Goal: Task Accomplishment & Management: Manage account settings

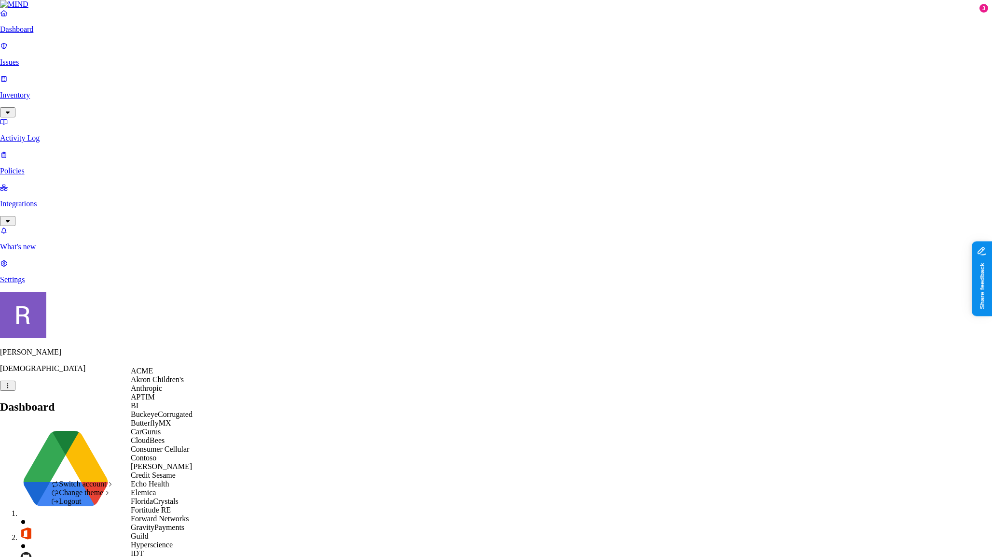
click at [151, 375] on span "ACME" at bounding box center [142, 370] width 22 height 8
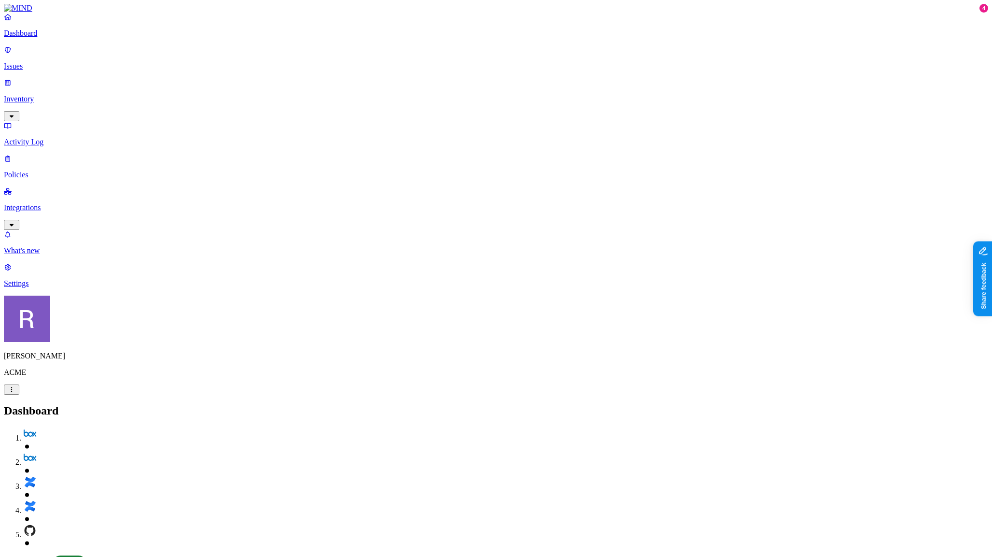
click at [63, 288] on p "Settings" at bounding box center [496, 283] width 985 height 9
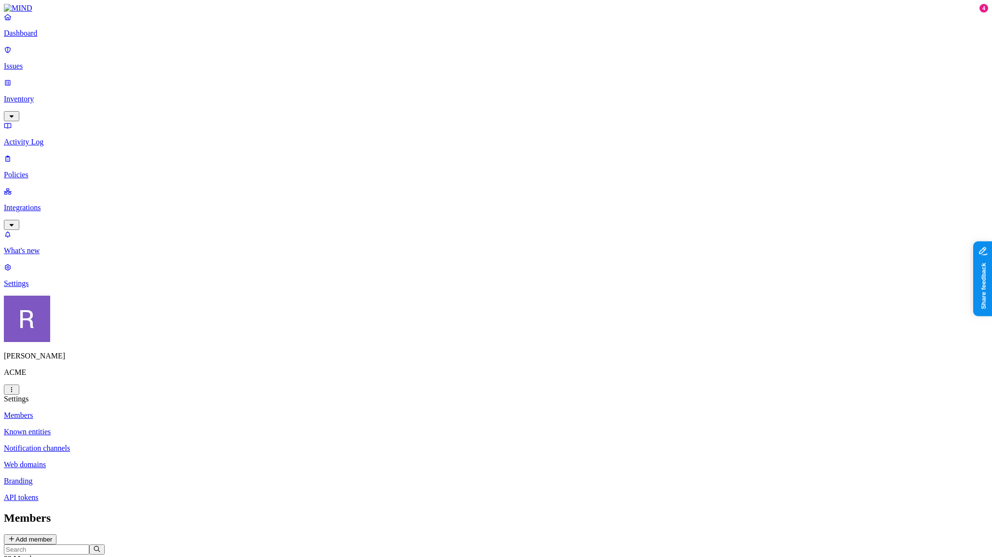
click at [147, 460] on p "Web domains" at bounding box center [496, 464] width 985 height 9
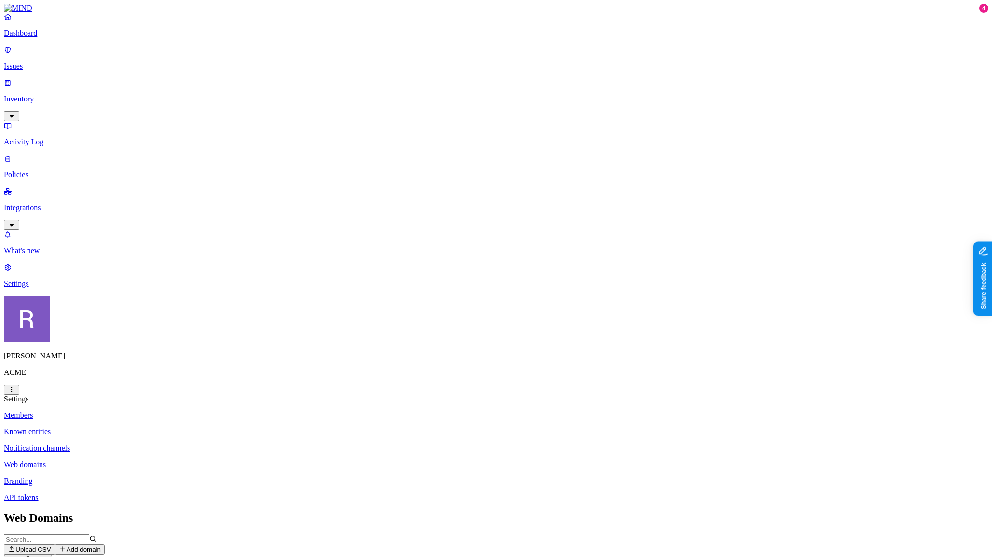
click at [105, 544] on button "Add domain" at bounding box center [80, 549] width 50 height 10
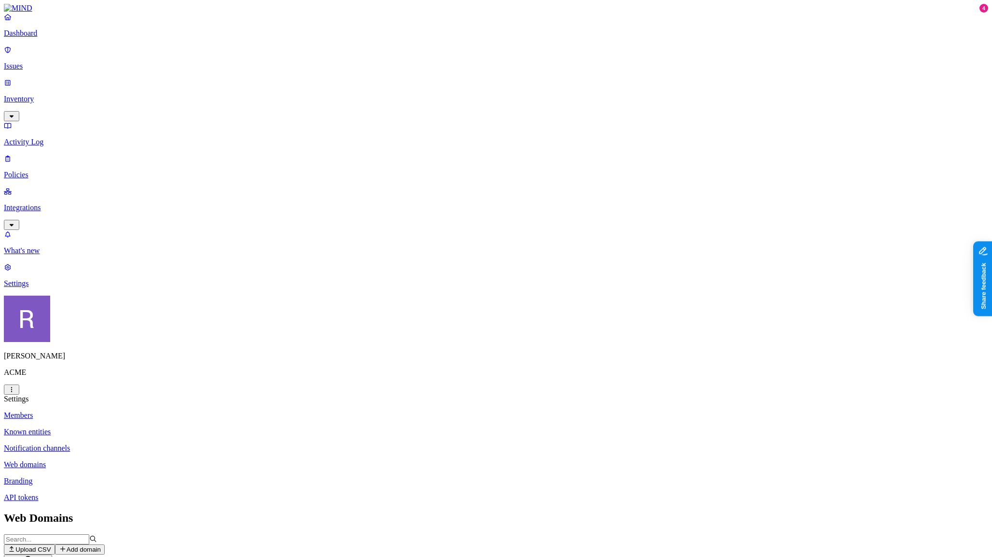
click at [88, 541] on html "Dashboard Issues Inventory Activity Log Policies Integrations What's new 4 Sett…" at bounding box center [496, 373] width 992 height 746
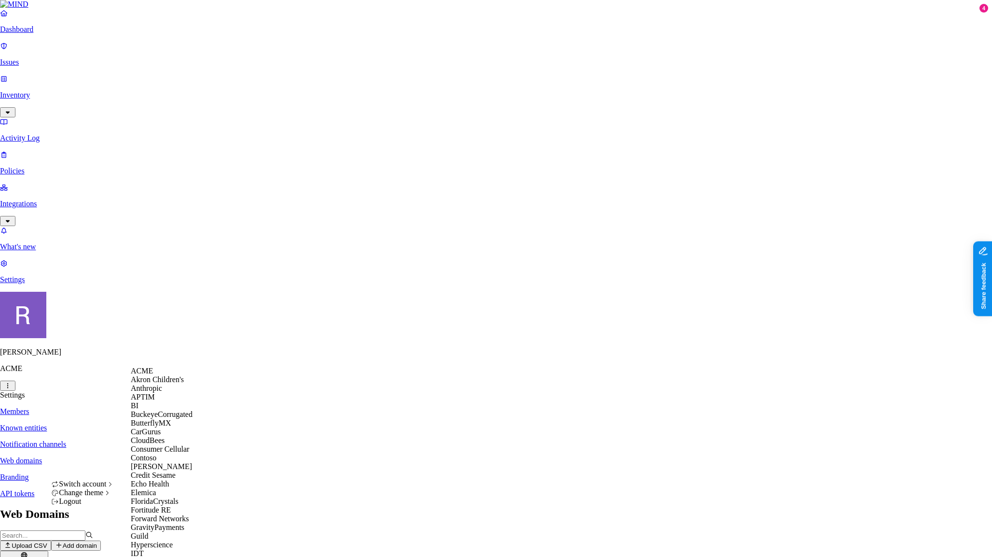
scroll to position [574, 0]
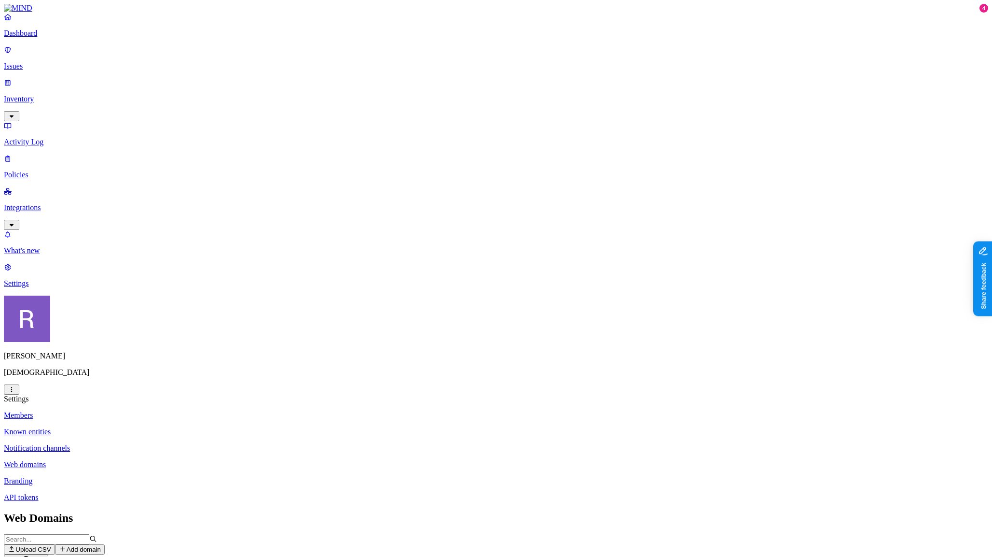
click at [54, 170] on p "Policies" at bounding box center [496, 174] width 985 height 9
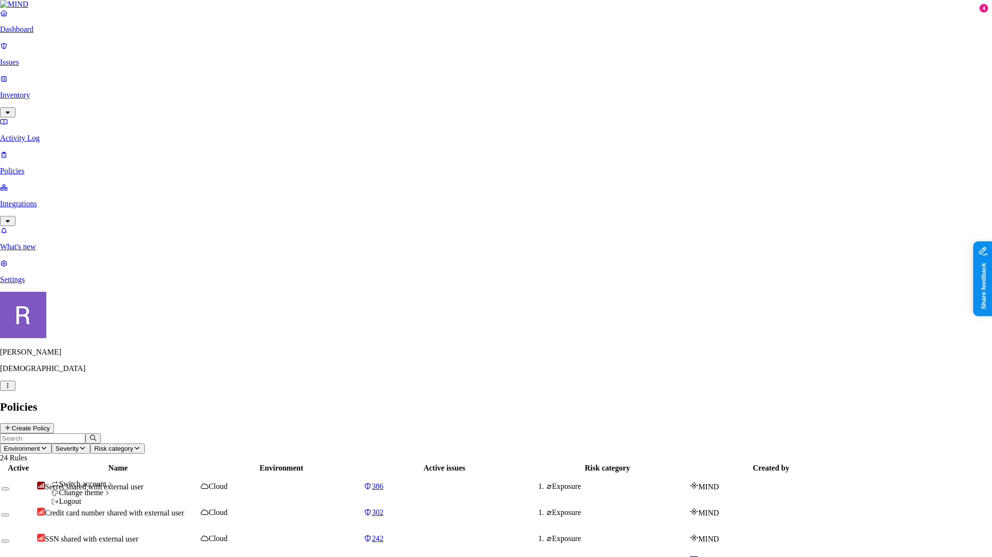
click at [12, 389] on icon "button" at bounding box center [8, 385] width 8 height 6
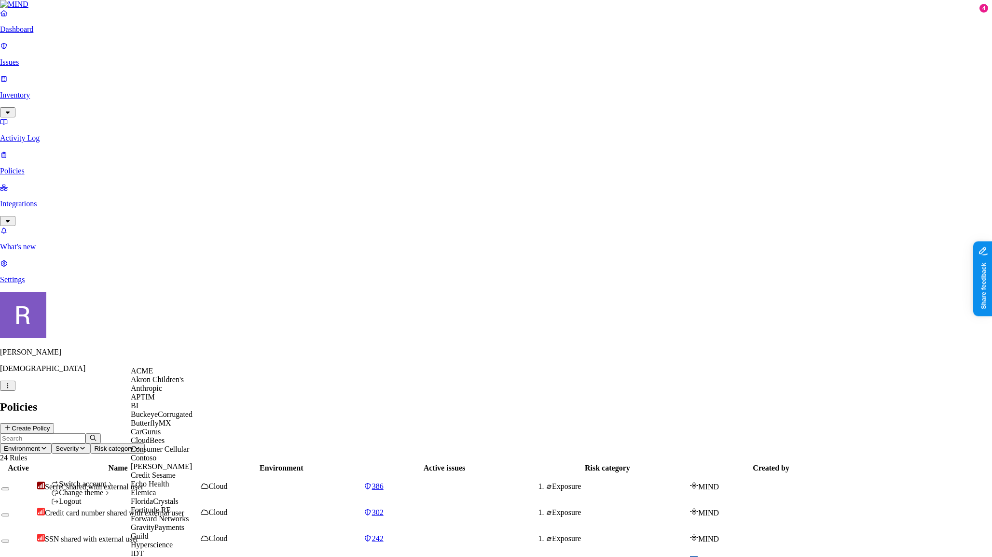
scroll to position [563, 0]
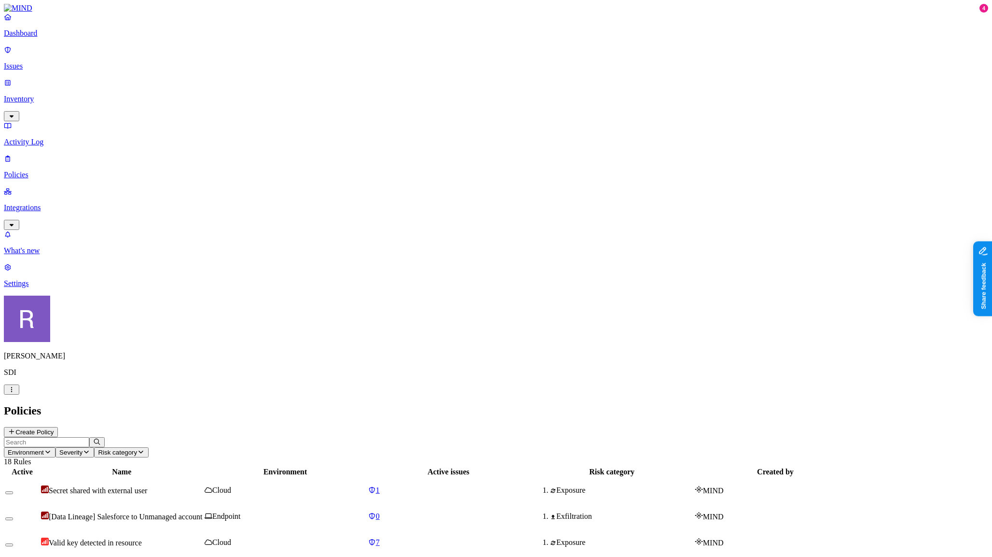
click at [58, 427] on button "Create Policy" at bounding box center [31, 432] width 54 height 10
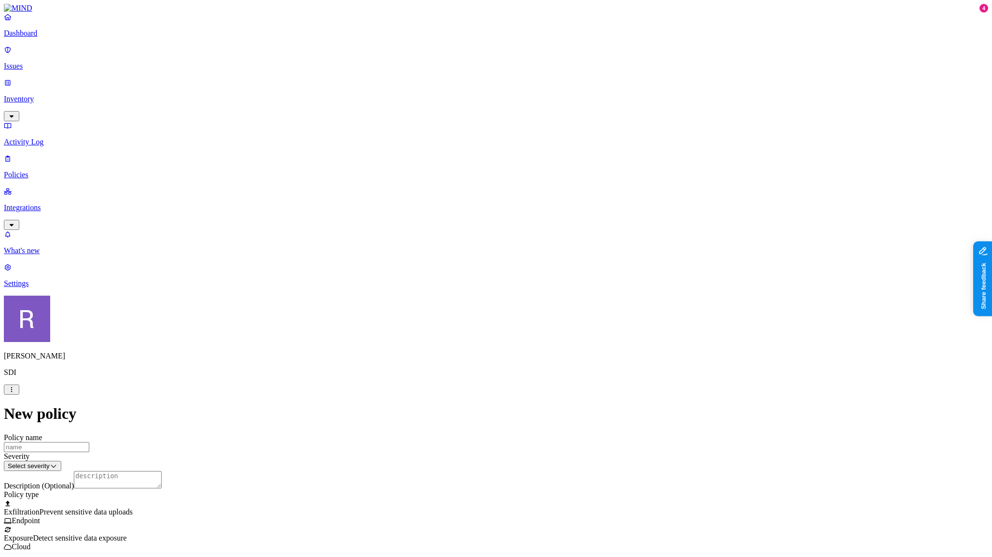
click at [89, 442] on input "Policy name" at bounding box center [46, 447] width 85 height 10
type input "Video and Images"
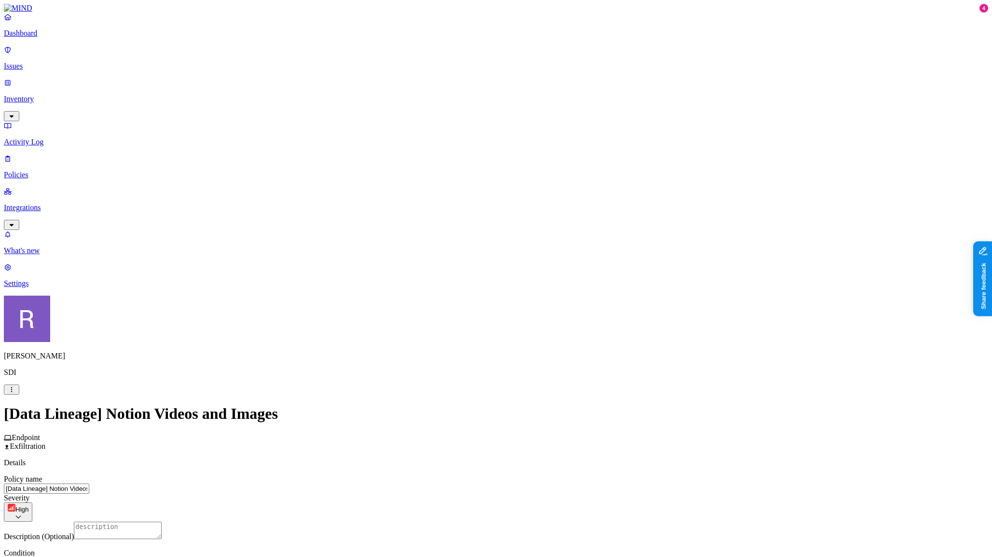
click at [467, 480] on label "Web Domain" at bounding box center [457, 476] width 25 height 17
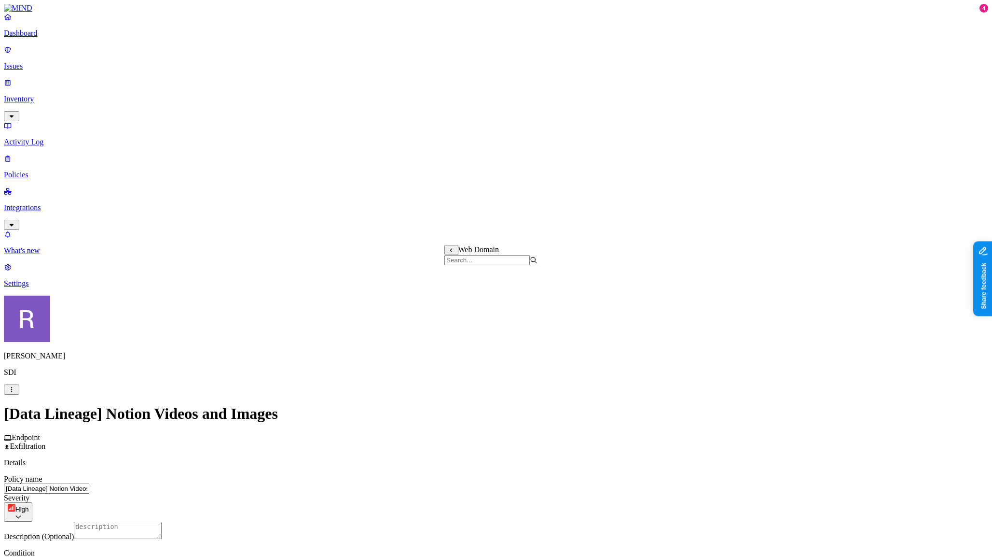
click at [438, 242] on html "Dashboard Issues Inventory Activity Log Policies Integrations What's new 4 Sett…" at bounding box center [496, 525] width 992 height 1050
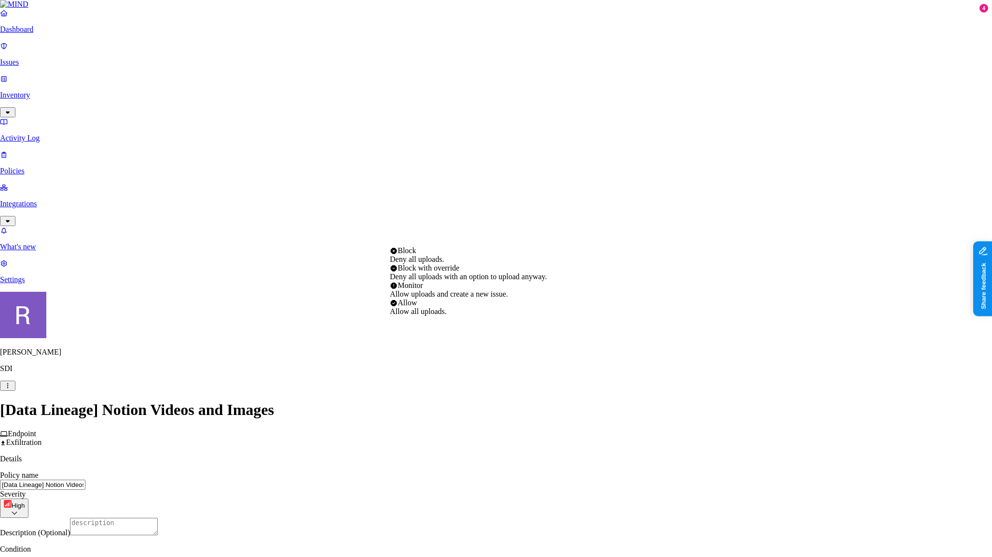
select select "4"
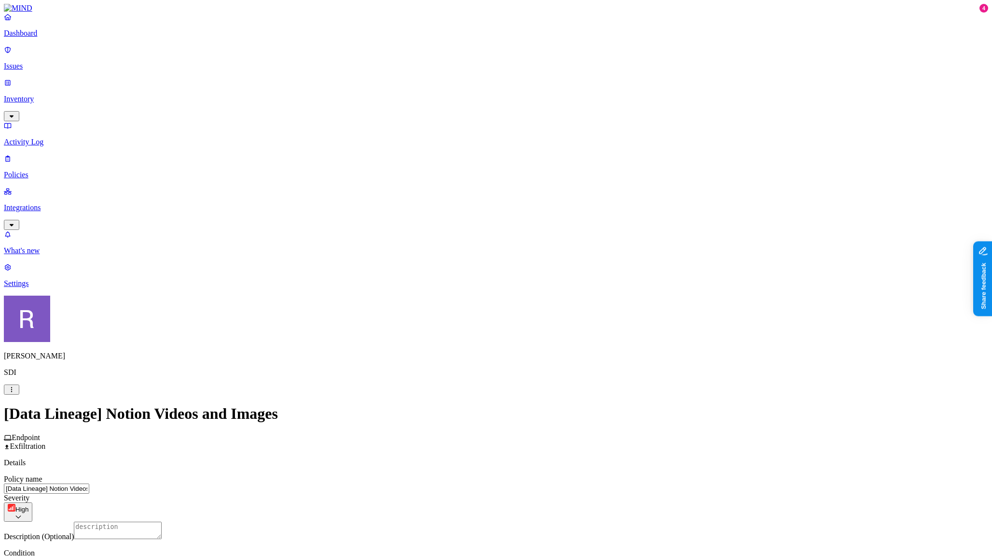
click at [442, 397] on label "Data type" at bounding box center [435, 395] width 14 height 17
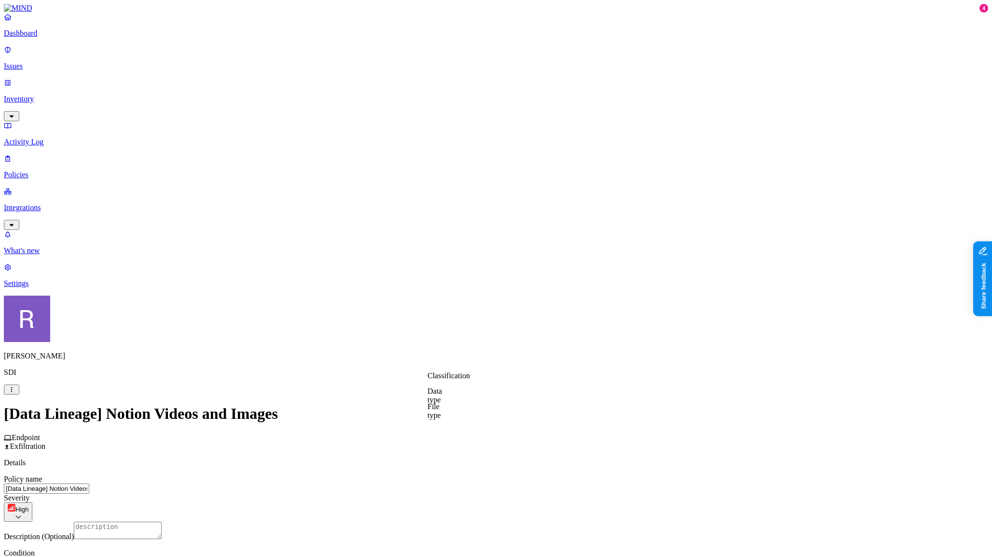
click at [441, 411] on label "File type" at bounding box center [435, 410] width 14 height 17
click at [435, 400] on button "button" at bounding box center [432, 398] width 8 height 3
click at [435, 446] on button "button" at bounding box center [432, 444] width 8 height 3
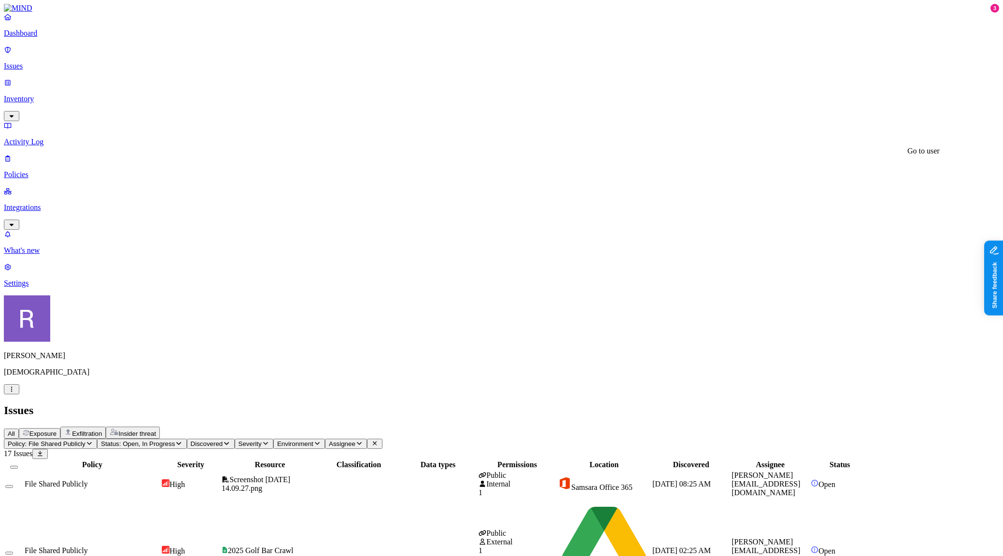
click at [15, 392] on icon "button" at bounding box center [12, 389] width 8 height 6
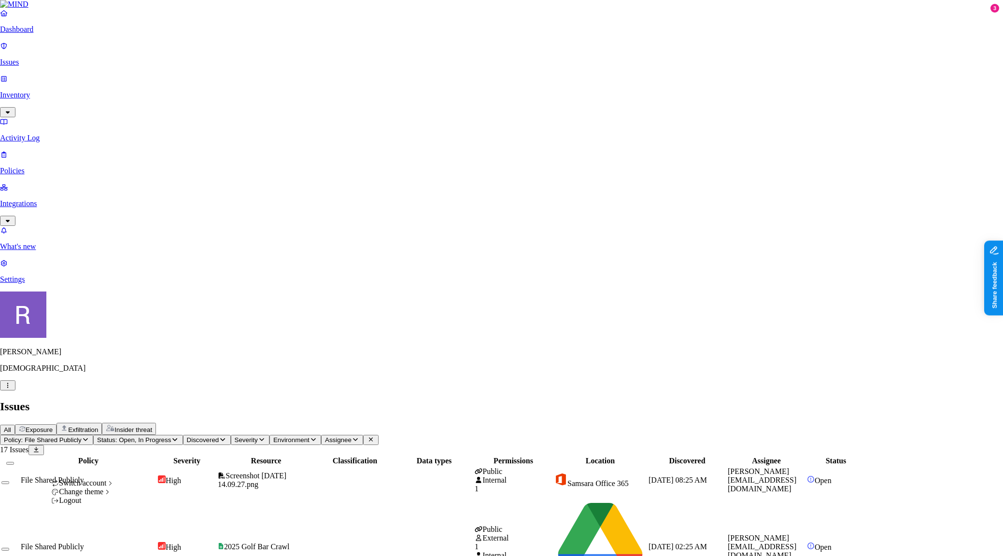
click at [53, 284] on nav "Dashboard Issues Inventory Activity Log Policies Integrations What's new 3 Sett…" at bounding box center [501, 146] width 1003 height 275
